Goal: Transaction & Acquisition: Book appointment/travel/reservation

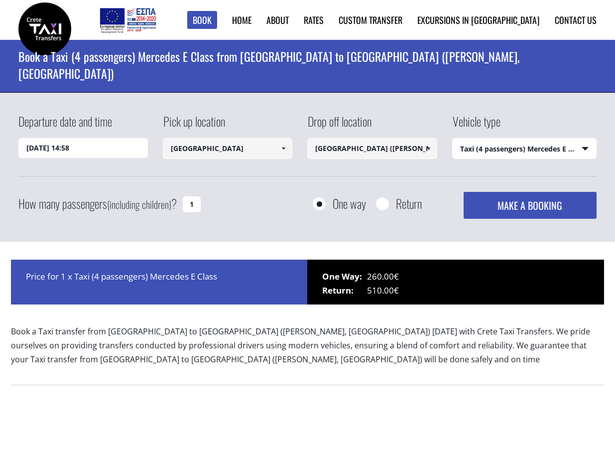
select select "540"
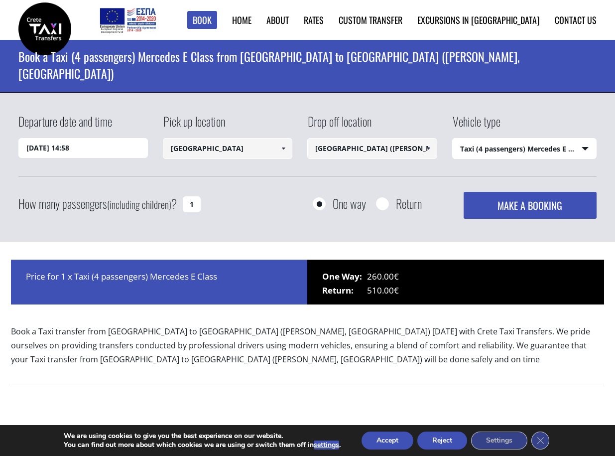
click at [471, 152] on select "Select vehicle type Taxi (4 passengers) Mercedes E Class Mini Van (7 passengers…" at bounding box center [525, 149] width 144 height 21
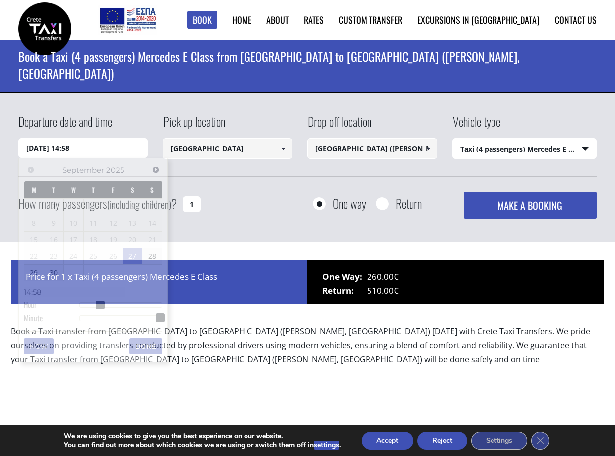
click at [98, 145] on input "[DATE] 14:58" at bounding box center [83, 148] width 130 height 20
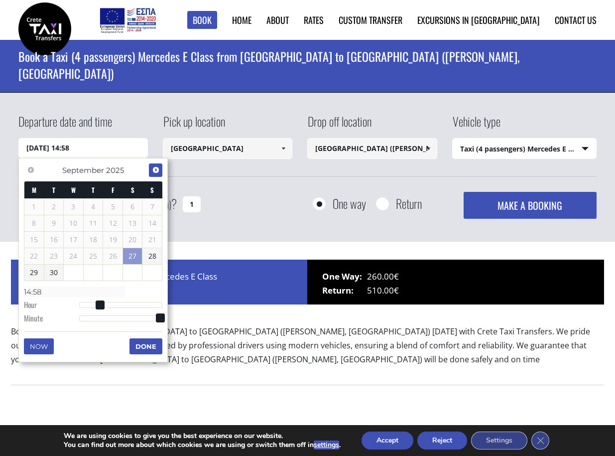
click at [155, 165] on link "Next" at bounding box center [155, 169] width 13 height 13
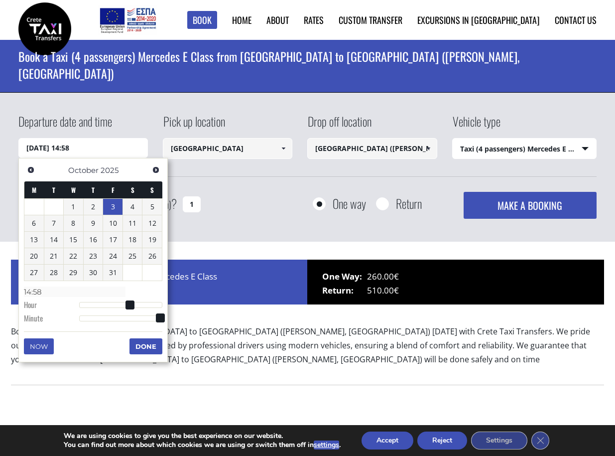
click at [114, 208] on link "3" at bounding box center [112, 207] width 19 height 16
type input "[DATE] 07:00"
type input "07:00"
type input "[DATE] 08:00"
type input "08:00"
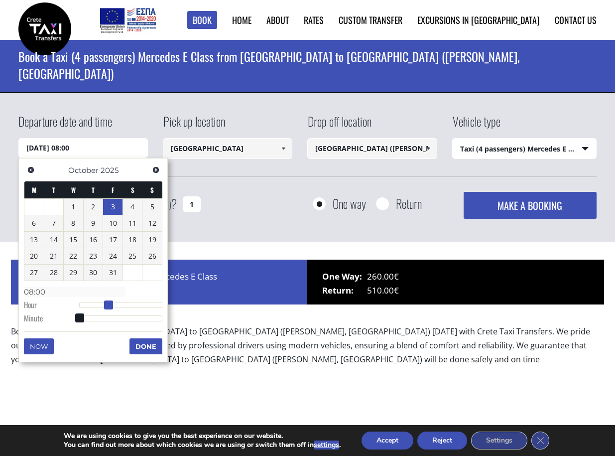
type input "[DATE] 09:00"
type input "09:00"
type input "[DATE] 08:00"
type input "08:00"
click at [109, 305] on div at bounding box center [120, 305] width 83 height 6
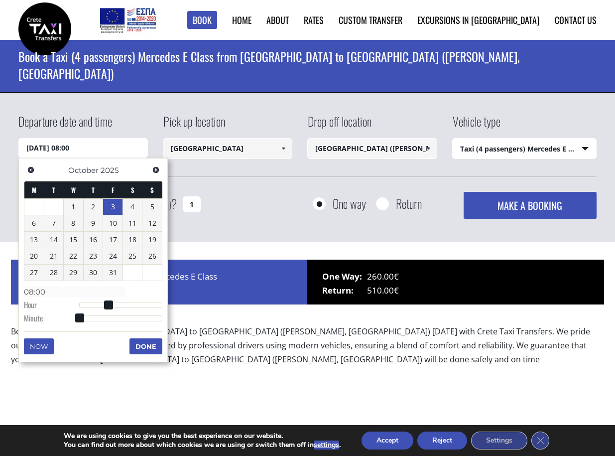
type input "[DATE] 08:16"
type input "08:16"
type input "[DATE] 08:17"
type input "08:17"
type input "[DATE] 08:18"
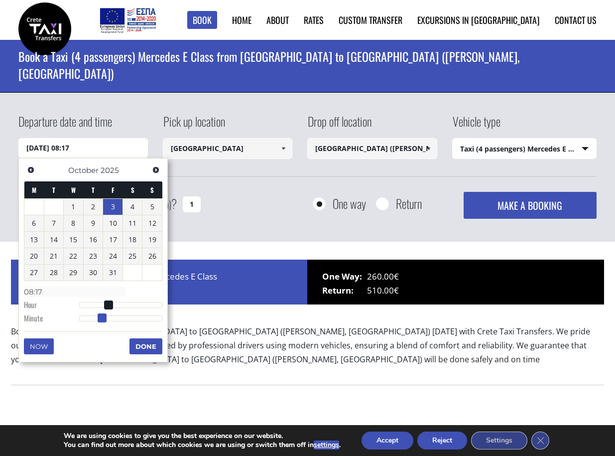
type input "08:18"
type input "[DATE] 08:19"
type input "08:19"
type input "[DATE] 08:20"
type input "08:20"
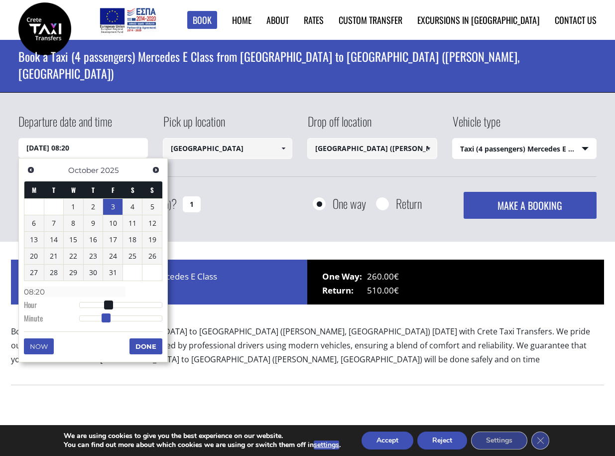
type input "[DATE] 08:21"
type input "08:21"
type input "[DATE] 08:22"
type input "08:22"
type input "[DATE] 08:23"
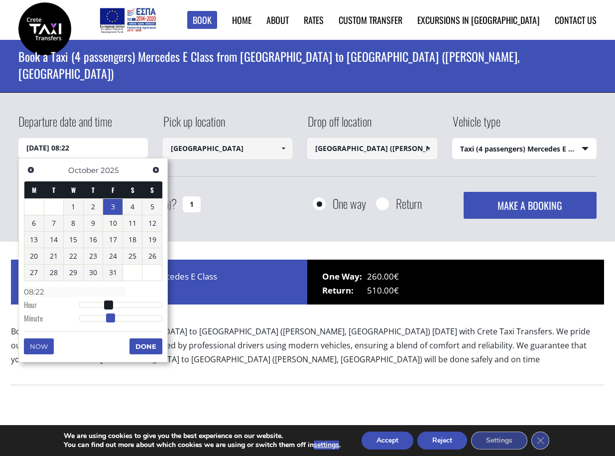
type input "08:23"
type input "[DATE] 08:24"
type input "08:24"
type input "[DATE] 08:25"
type input "08:25"
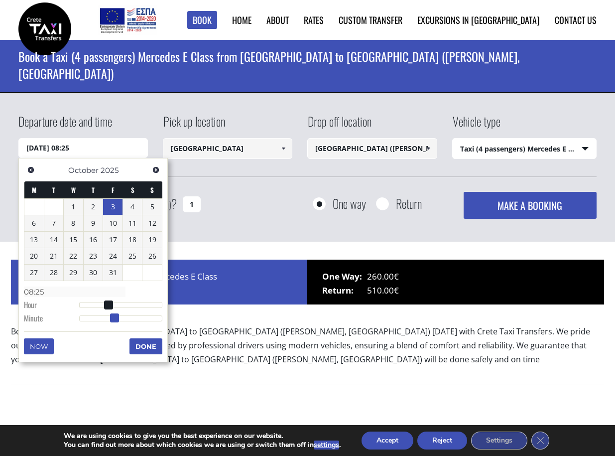
type input "[DATE] 08:26"
type input "08:26"
type input "[DATE] 08:27"
type input "08:27"
type input "[DATE] 08:28"
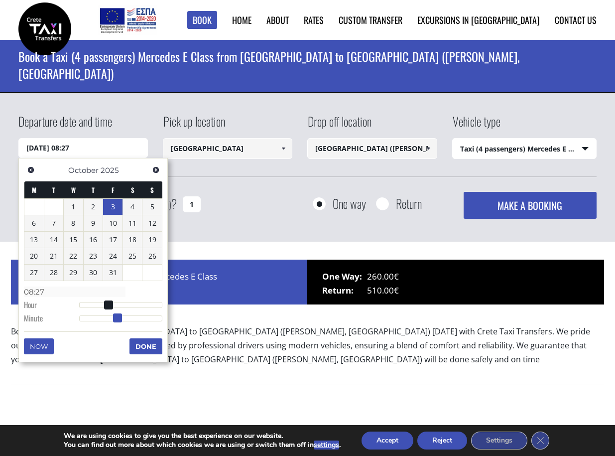
type input "08:28"
type input "[DATE] 08:29"
type input "08:29"
type input "[DATE] 08:30"
type input "08:30"
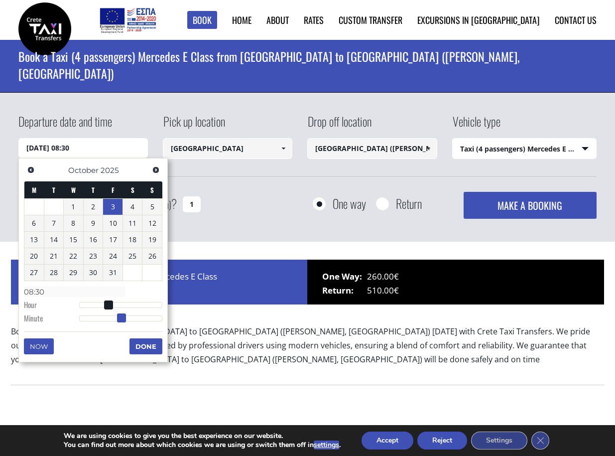
drag, startPoint x: 102, startPoint y: 317, endPoint x: 122, endPoint y: 316, distance: 19.5
click at [122, 316] on div at bounding box center [120, 318] width 83 height 6
click at [148, 349] on button "Done" at bounding box center [146, 346] width 33 height 16
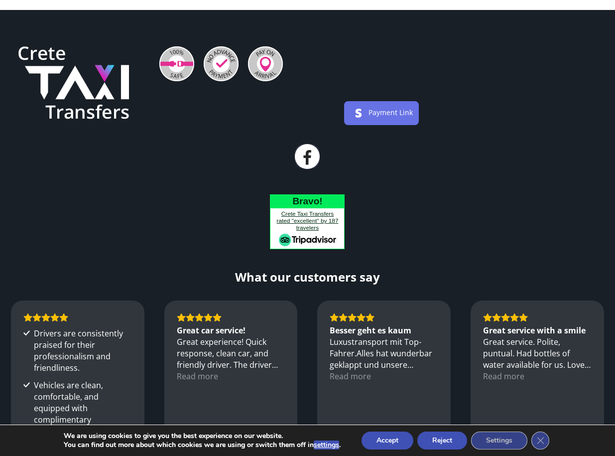
scroll to position [446, 0]
